Goal: Task Accomplishment & Management: Manage account settings

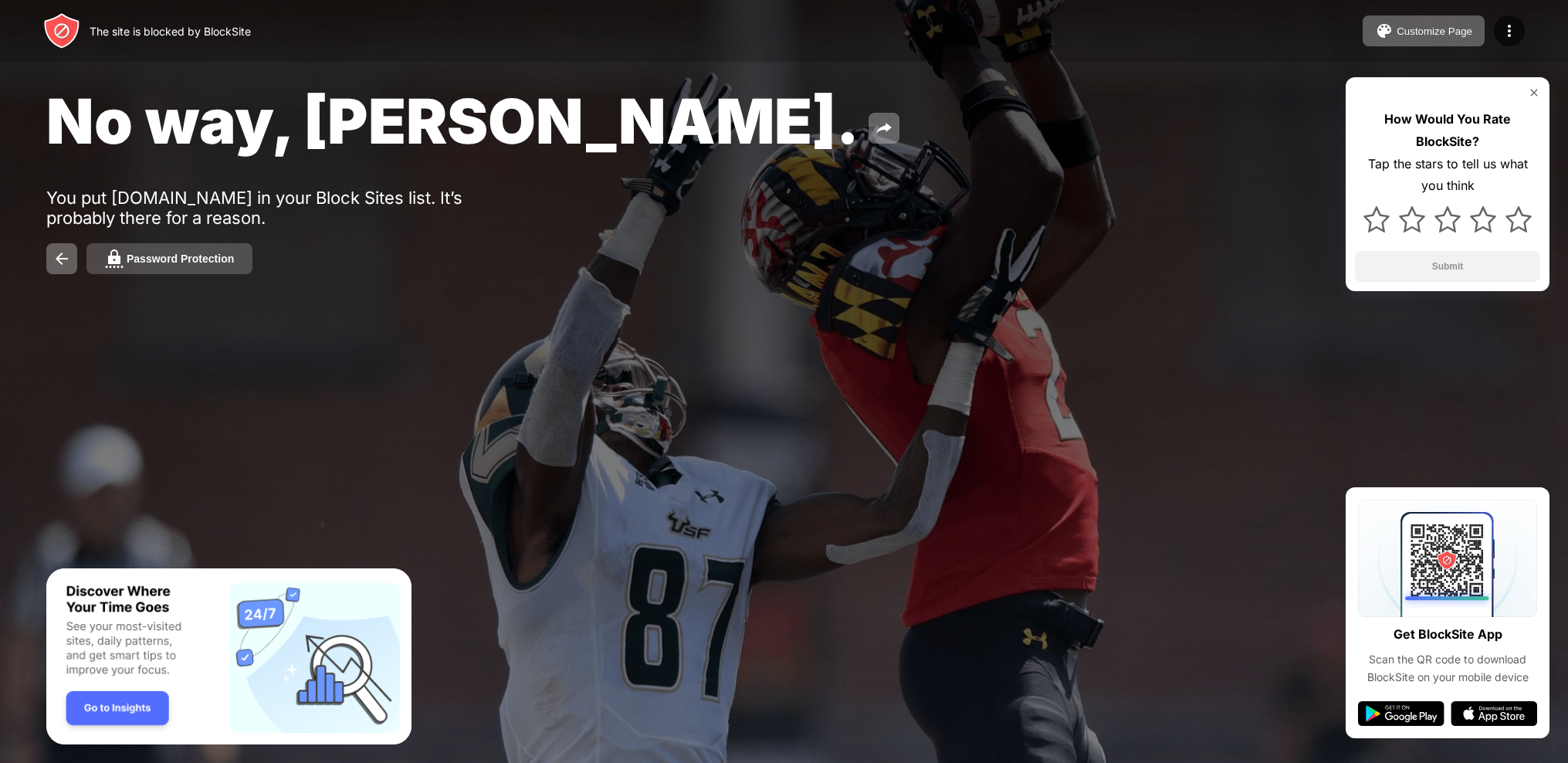
click at [203, 253] on div "Password Protection" at bounding box center [181, 259] width 108 height 12
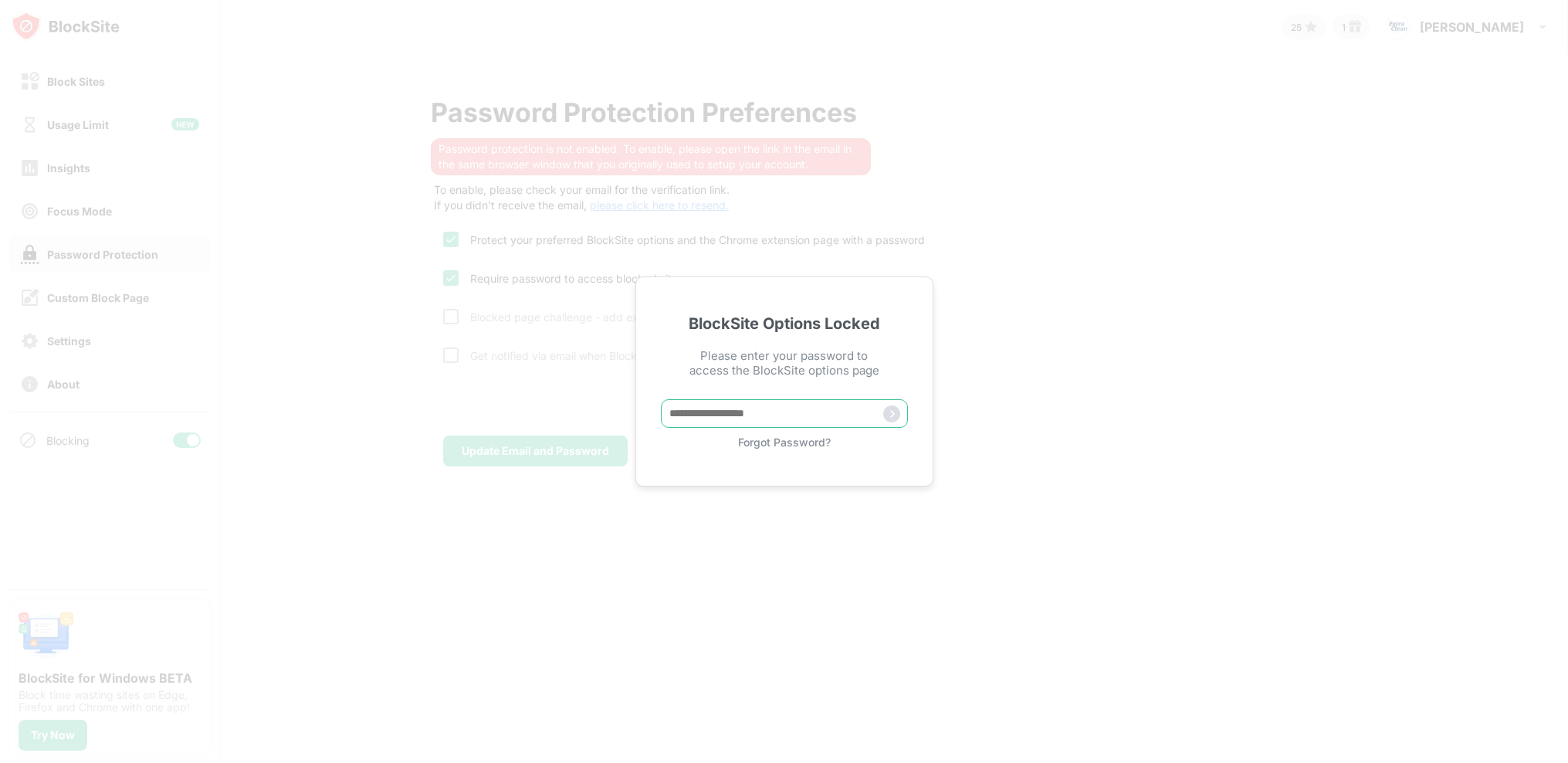
drag, startPoint x: 824, startPoint y: 412, endPoint x: 836, endPoint y: 415, distance: 12.4
click at [826, 413] on input "text" at bounding box center [784, 413] width 247 height 29
type input "**********"
click at [889, 413] on img at bounding box center [892, 414] width 17 height 17
click at [811, 415] on input "text" at bounding box center [784, 413] width 247 height 29
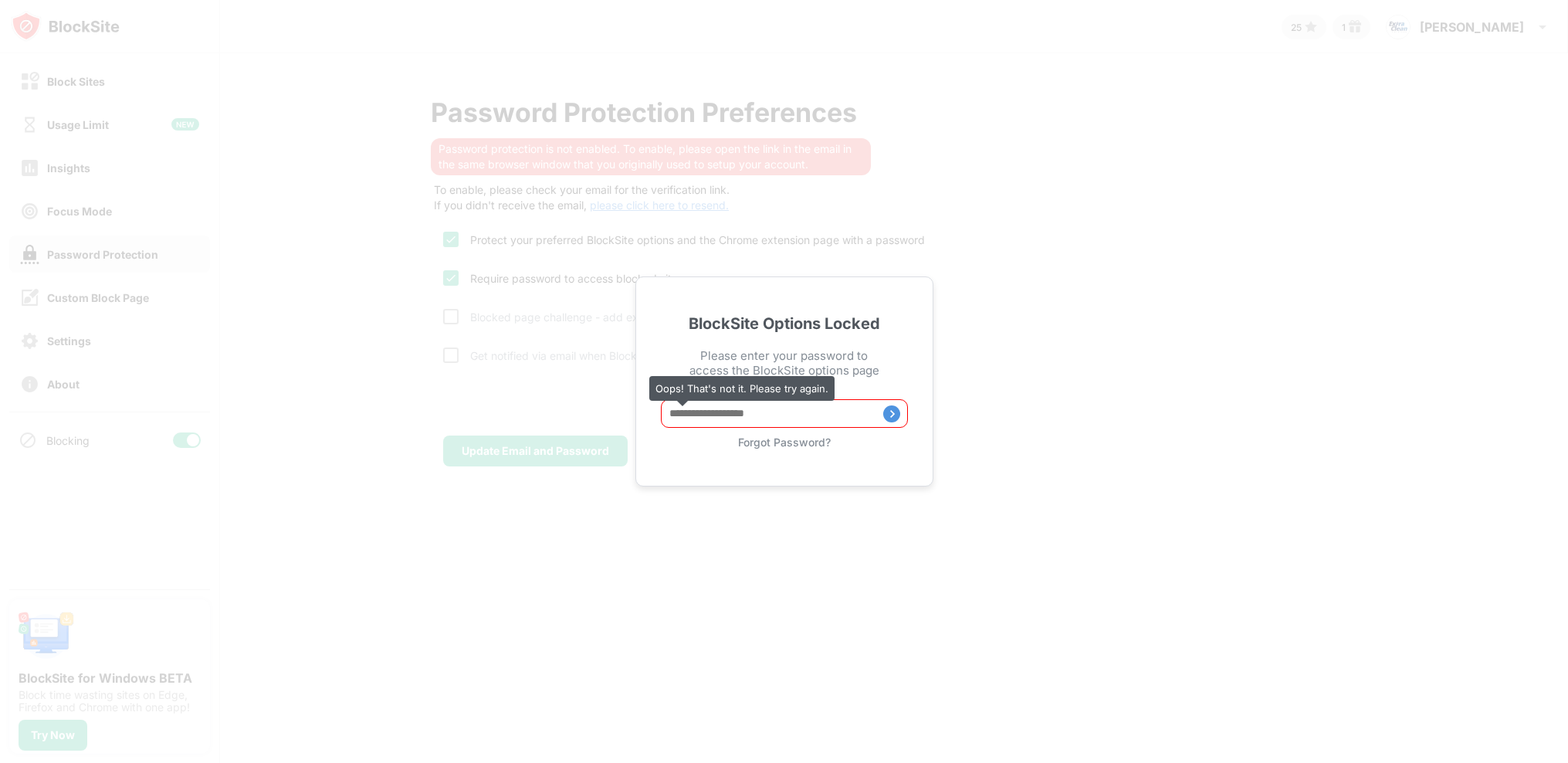
click at [802, 451] on div "BlockSite Options Locked Please enter your password to access the BlockSite opt…" at bounding box center [784, 381] width 298 height 210
click at [804, 444] on div "Forgot Password?" at bounding box center [784, 442] width 247 height 13
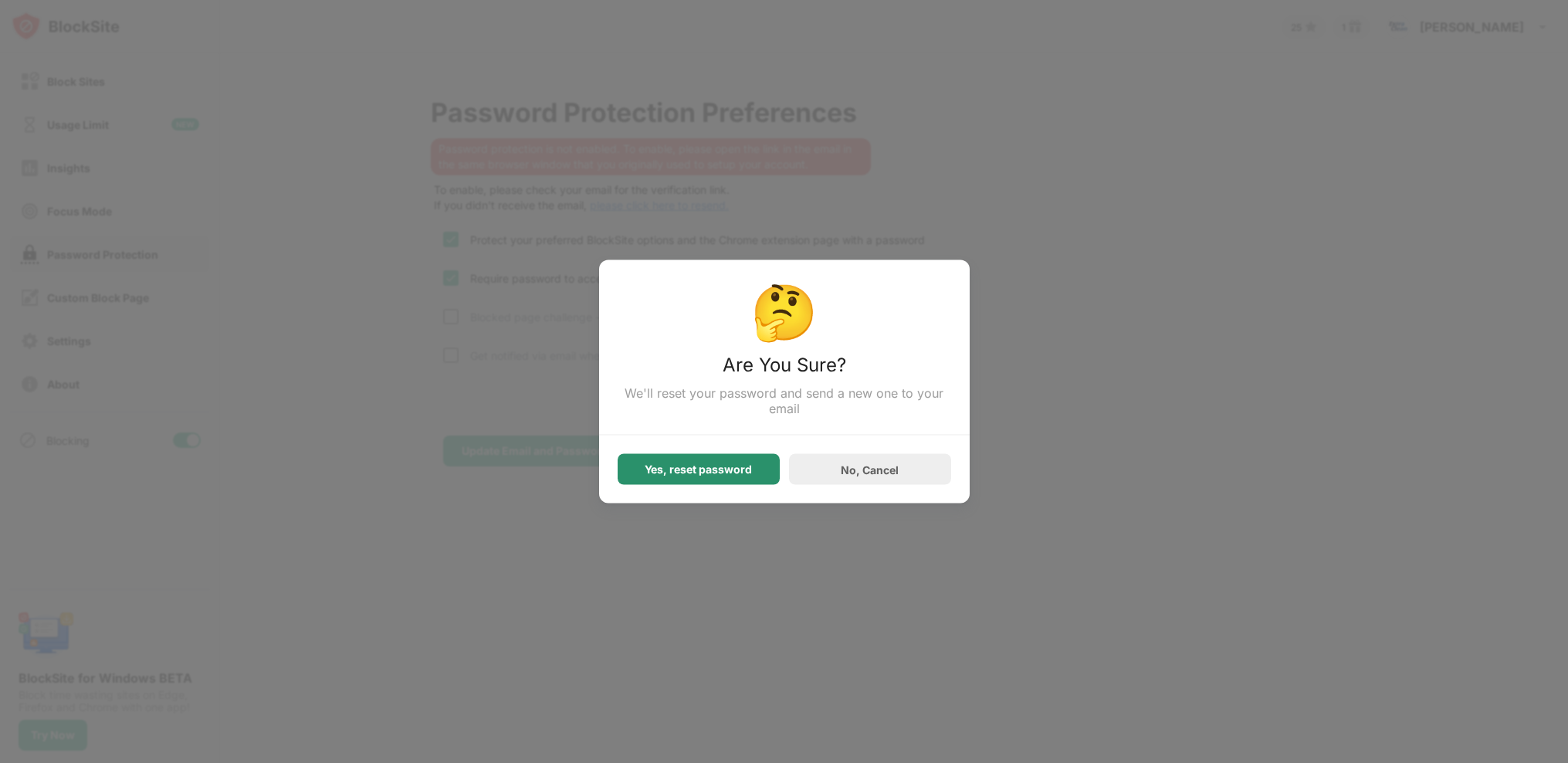
click at [760, 471] on div "Yes, reset password" at bounding box center [698, 470] width 162 height 31
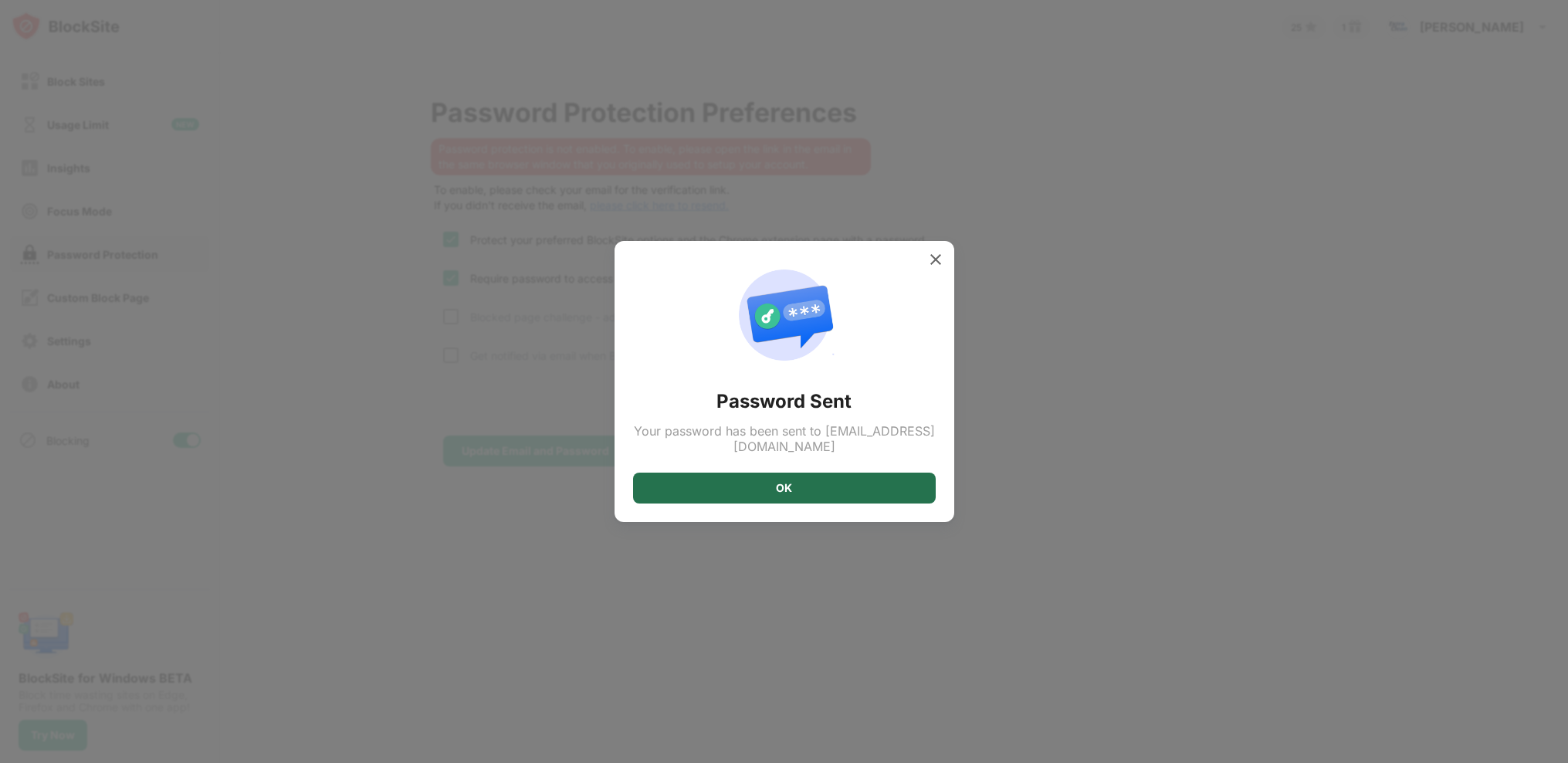
click at [792, 477] on div "OK" at bounding box center [784, 488] width 303 height 31
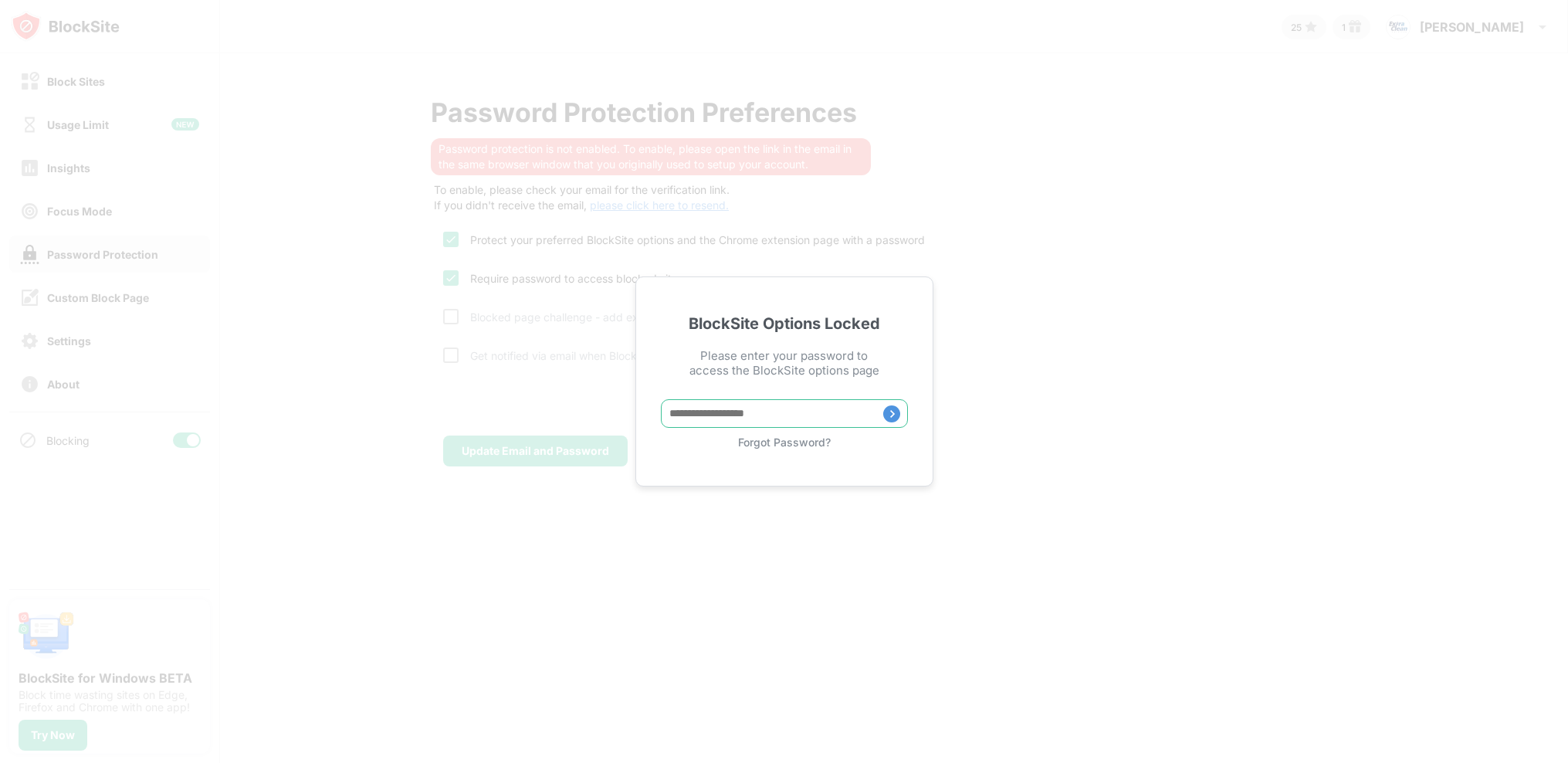
click at [731, 421] on input "text" at bounding box center [784, 413] width 247 height 29
click at [985, 359] on div "BlockSite Options Locked Please enter your password to access the BlockSite opt…" at bounding box center [784, 381] width 1568 height 763
click at [601, 164] on div "BlockSite Options Locked Please enter your password to access the BlockSite opt…" at bounding box center [784, 381] width 1568 height 763
click at [721, 423] on input "text" at bounding box center [784, 413] width 247 height 29
type input "**********"
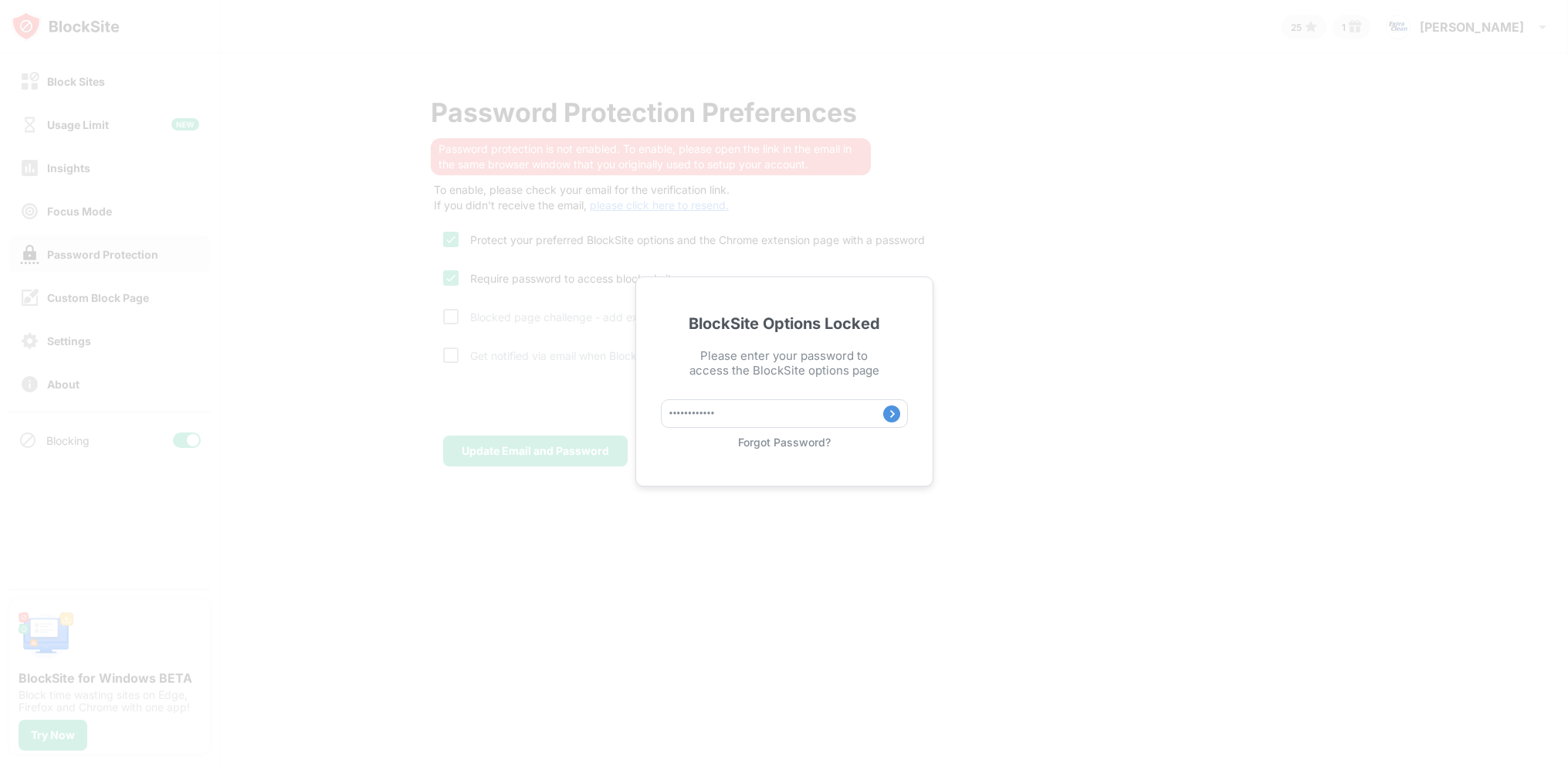
click at [887, 419] on img at bounding box center [892, 414] width 17 height 17
click at [789, 418] on input "text" at bounding box center [784, 413] width 247 height 29
drag, startPoint x: 479, startPoint y: 397, endPoint x: 596, endPoint y: 349, distance: 126.5
click at [481, 397] on div "BlockSite Options Locked Please enter your password to access the BlockSite opt…" at bounding box center [784, 381] width 1568 height 763
click at [763, 436] on div "Forgot Password?" at bounding box center [784, 442] width 247 height 13
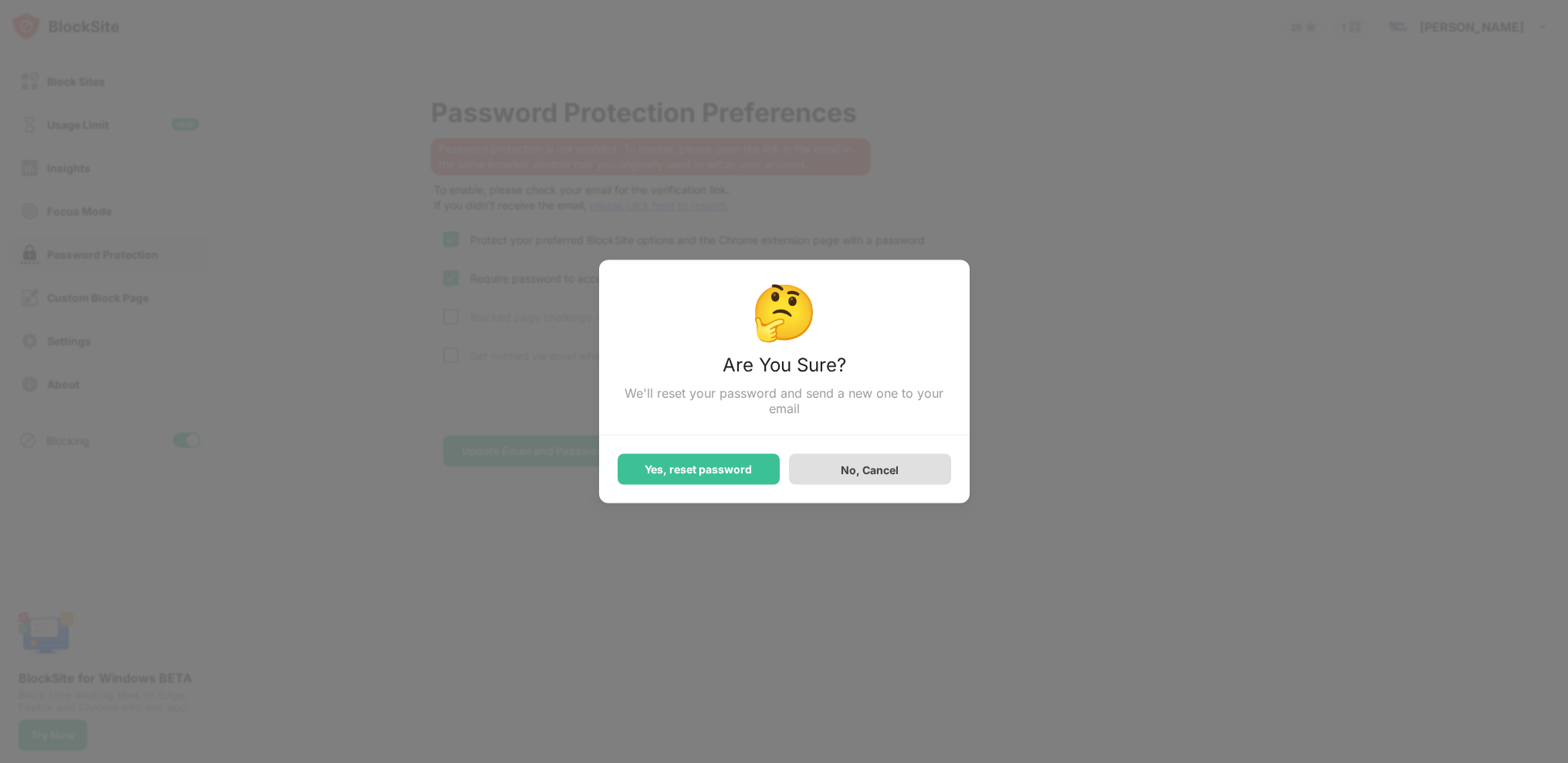
click at [814, 468] on div "No, Cancel" at bounding box center [870, 470] width 162 height 31
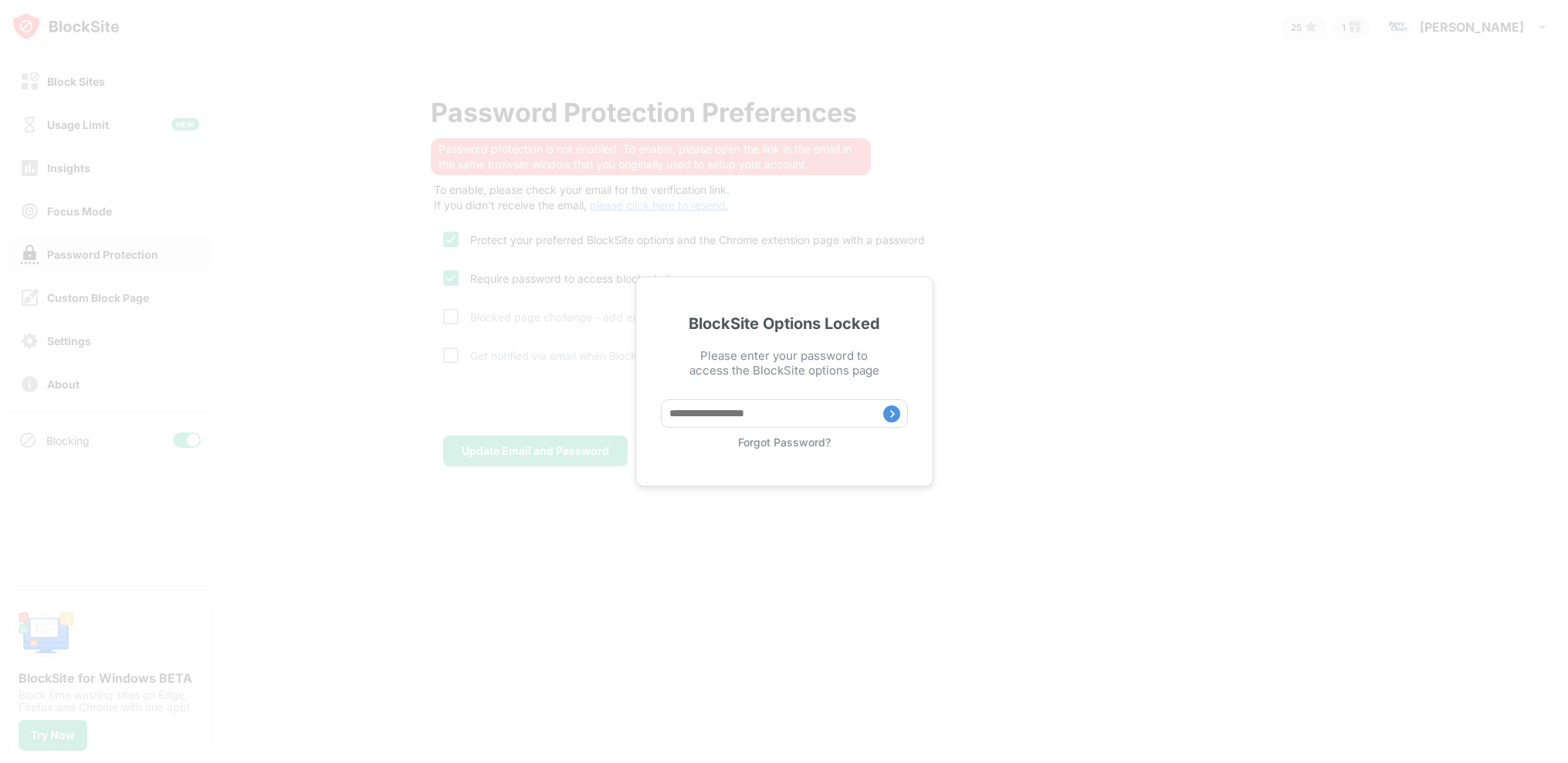
click at [889, 415] on img at bounding box center [892, 414] width 17 height 17
click at [771, 438] on div "Forgot Password?" at bounding box center [784, 442] width 247 height 13
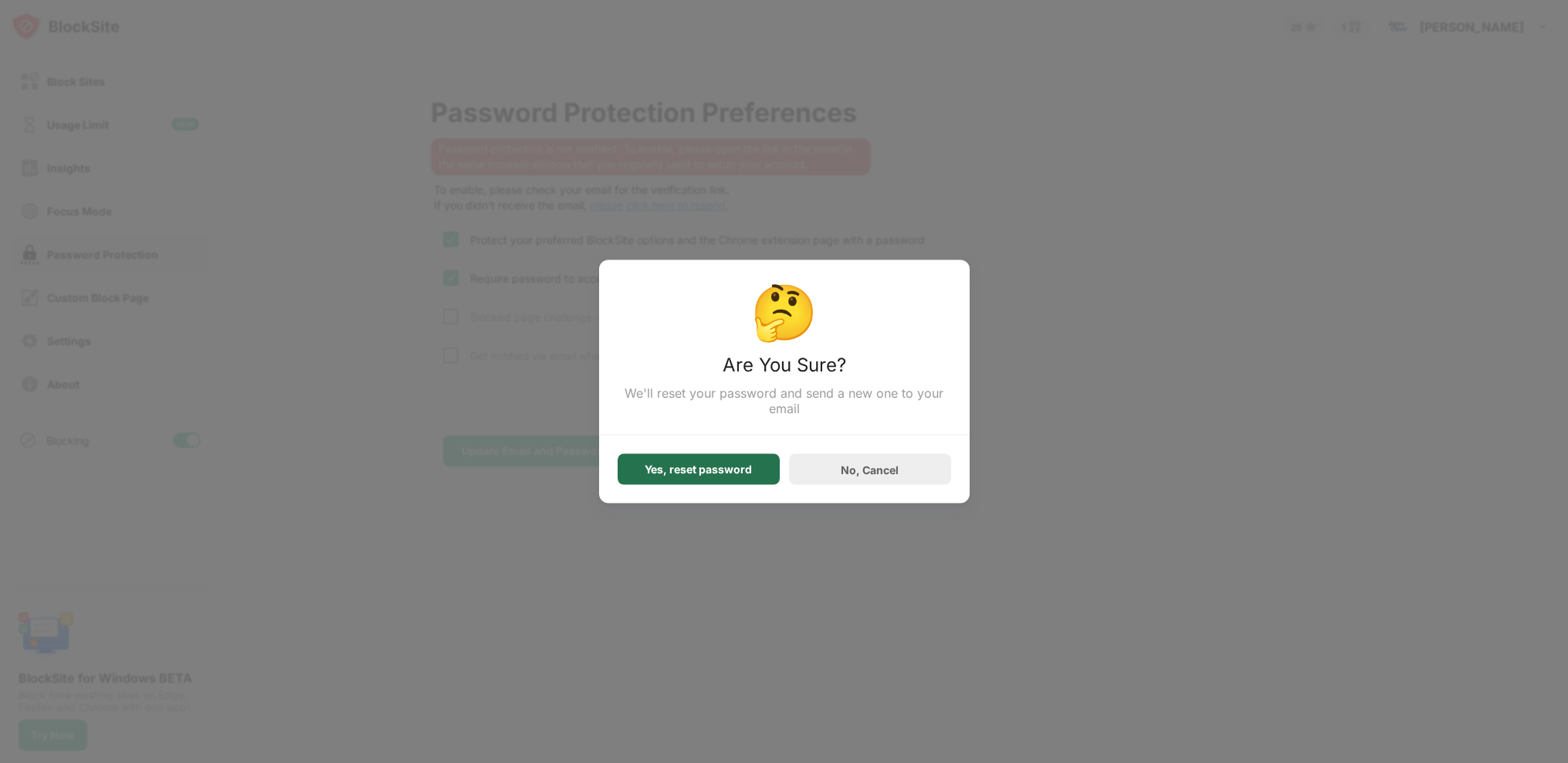
click at [711, 472] on div "Yes, reset password" at bounding box center [699, 470] width 108 height 12
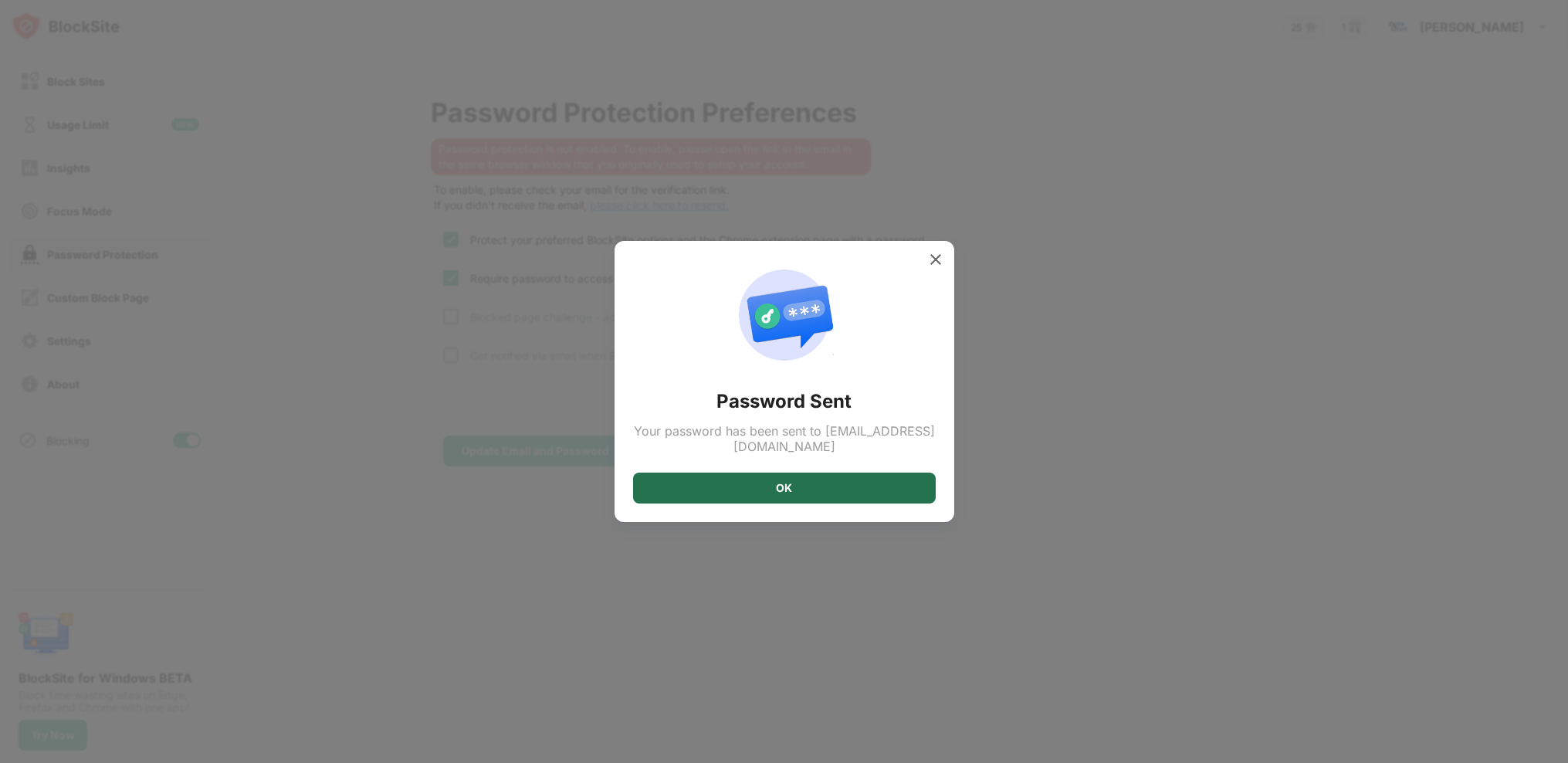
click at [740, 488] on div "OK" at bounding box center [784, 488] width 303 height 31
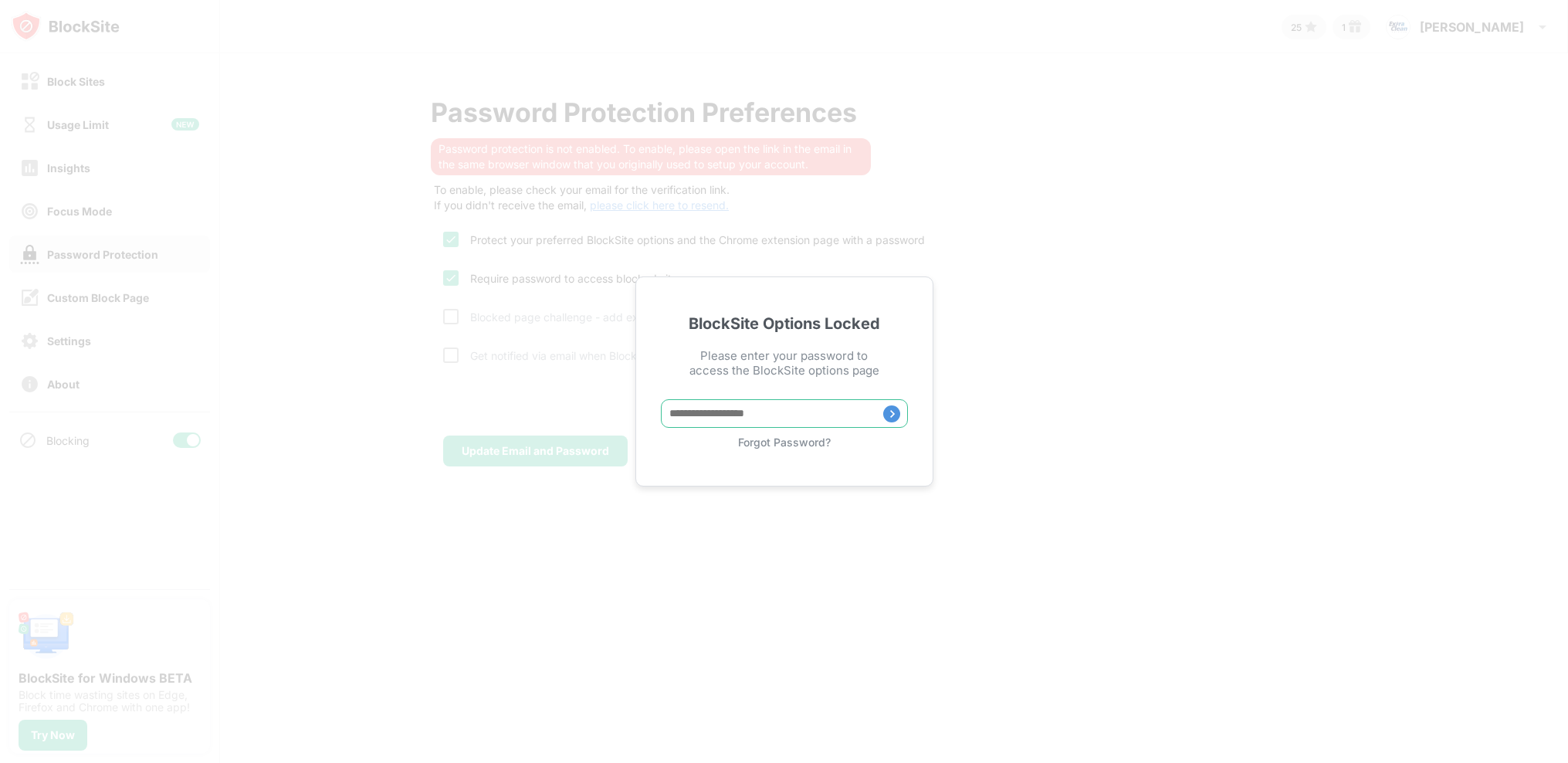
click at [794, 407] on input "text" at bounding box center [784, 413] width 247 height 29
type input "**********"
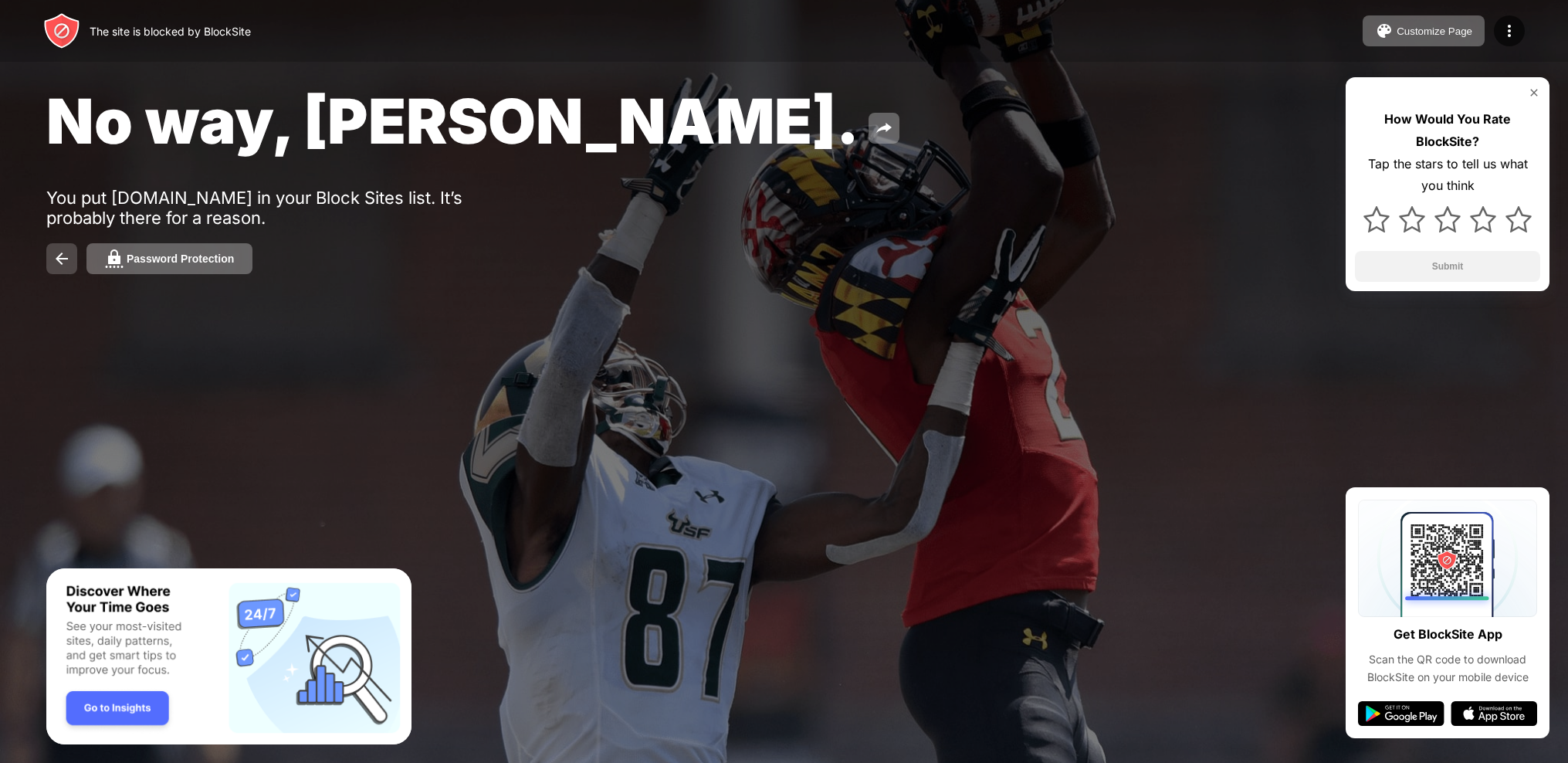
click at [55, 262] on img at bounding box center [61, 258] width 18 height 18
